Goal: Navigation & Orientation: Find specific page/section

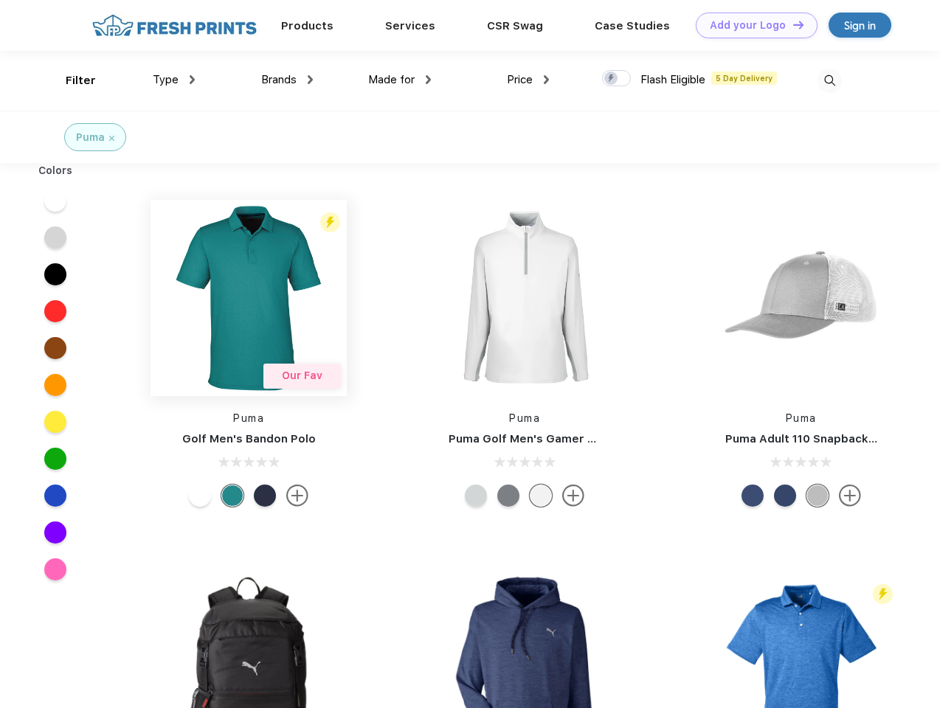
scroll to position [1, 0]
click at [751, 25] on link "Add your Logo Design Tool" at bounding box center [757, 26] width 122 height 26
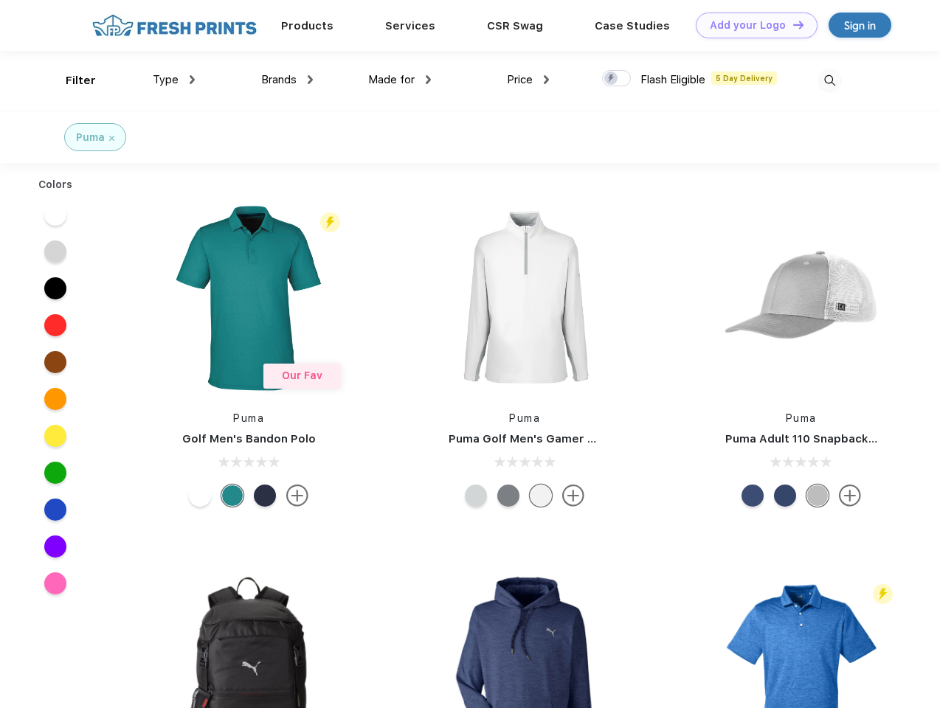
click at [0, 0] on div "Design Tool" at bounding box center [0, 0] width 0 height 0
click at [792, 24] on link "Add your Logo Design Tool" at bounding box center [757, 26] width 122 height 26
click at [71, 80] on div "Filter" at bounding box center [81, 80] width 30 height 17
click at [174, 80] on span "Type" at bounding box center [166, 79] width 26 height 13
click at [287, 80] on span "Brands" at bounding box center [278, 79] width 35 height 13
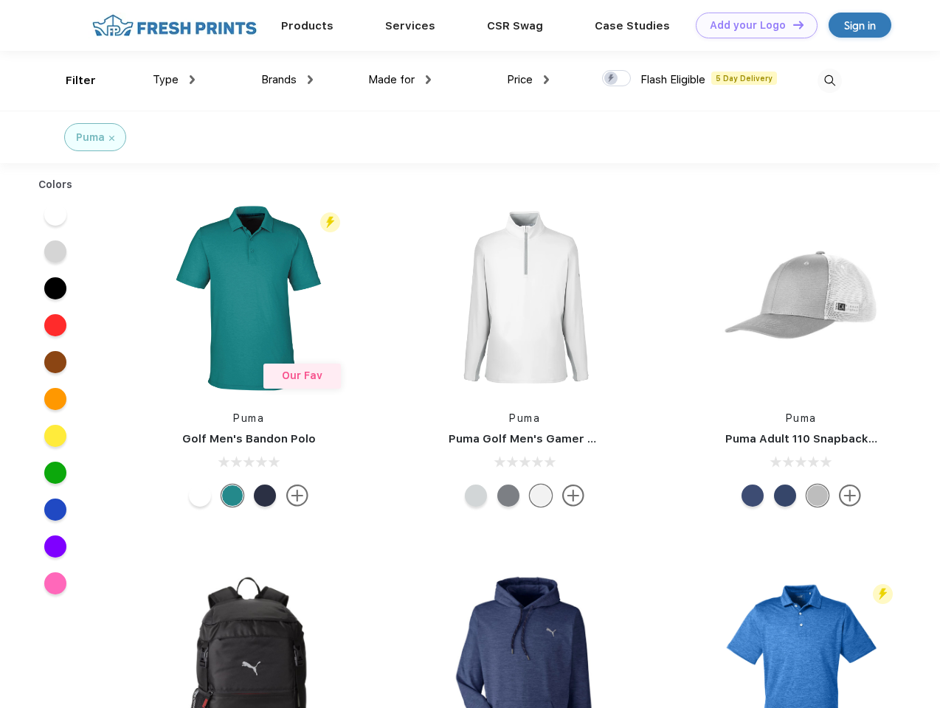
click at [400, 80] on span "Made for" at bounding box center [391, 79] width 46 height 13
click at [528, 80] on span "Price" at bounding box center [520, 79] width 26 height 13
click at [617, 79] on div at bounding box center [616, 78] width 29 height 16
click at [612, 79] on input "checkbox" at bounding box center [607, 74] width 10 height 10
click at [829, 80] on img at bounding box center [829, 81] width 24 height 24
